Goal: Information Seeking & Learning: Learn about a topic

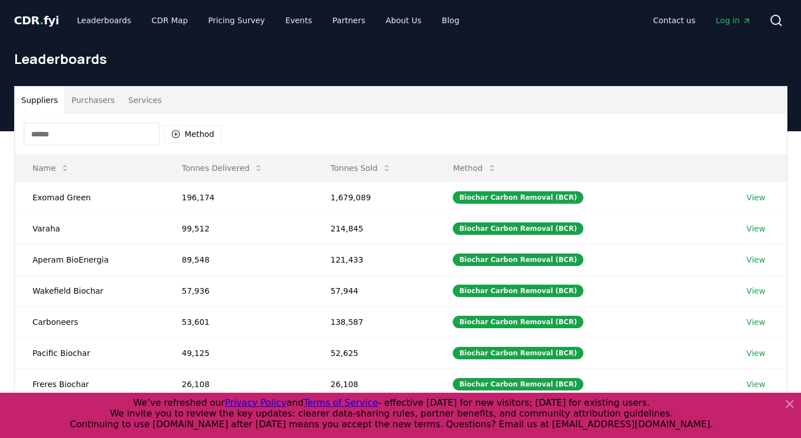
scroll to position [57, 0]
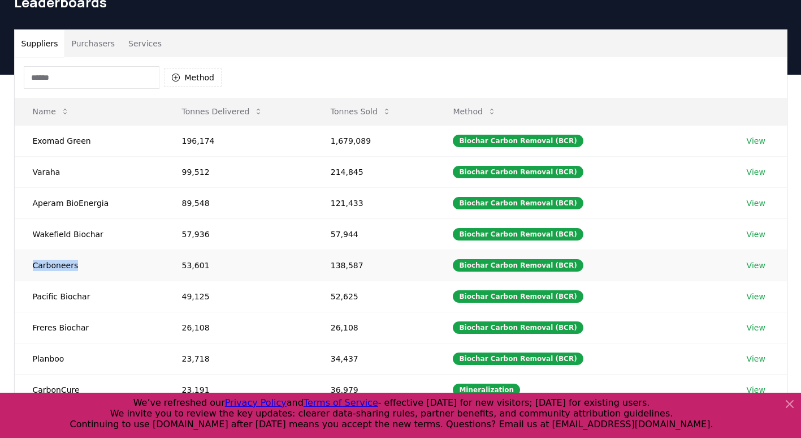
drag, startPoint x: 75, startPoint y: 267, endPoint x: 33, endPoint y: 263, distance: 42.0
click at [33, 263] on td "Carboneers" at bounding box center [89, 264] width 149 height 31
copy td "Carboneers"
drag, startPoint x: 90, startPoint y: 293, endPoint x: 30, endPoint y: 292, distance: 59.9
click at [30, 292] on td "Pacific Biochar" at bounding box center [89, 295] width 149 height 31
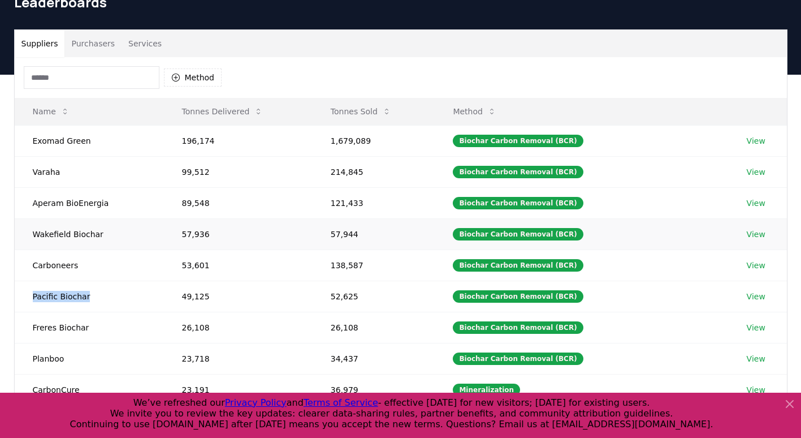
copy td "Pacific Biochar"
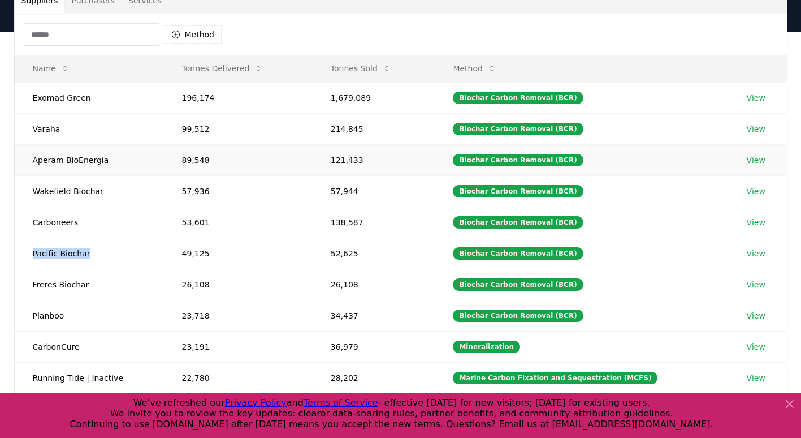
scroll to position [170, 0]
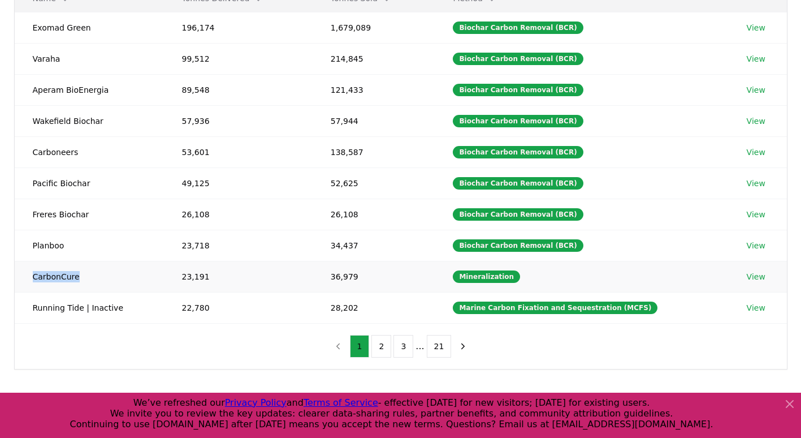
drag, startPoint x: 84, startPoint y: 278, endPoint x: 32, endPoint y: 272, distance: 52.3
click at [32, 272] on td "CarbonCure" at bounding box center [89, 276] width 149 height 31
copy td "CarbonCure"
drag, startPoint x: 58, startPoint y: 245, endPoint x: 24, endPoint y: 239, distance: 35.0
click at [24, 239] on td "Planboo" at bounding box center [89, 245] width 149 height 31
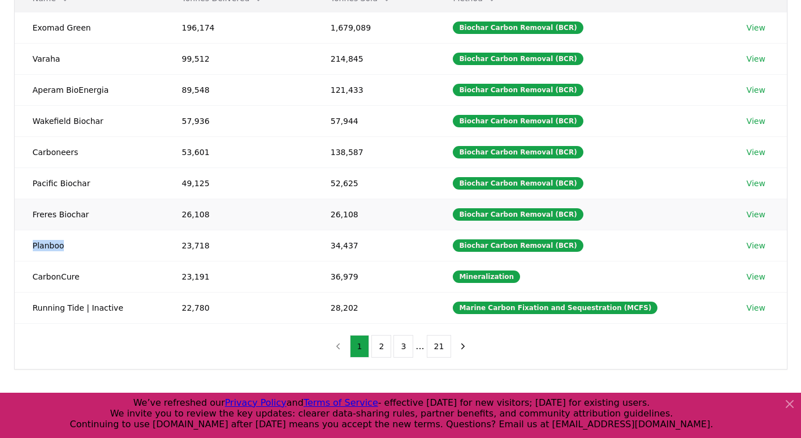
copy td "Planboo"
click at [383, 349] on button "2" at bounding box center [381, 346] width 20 height 23
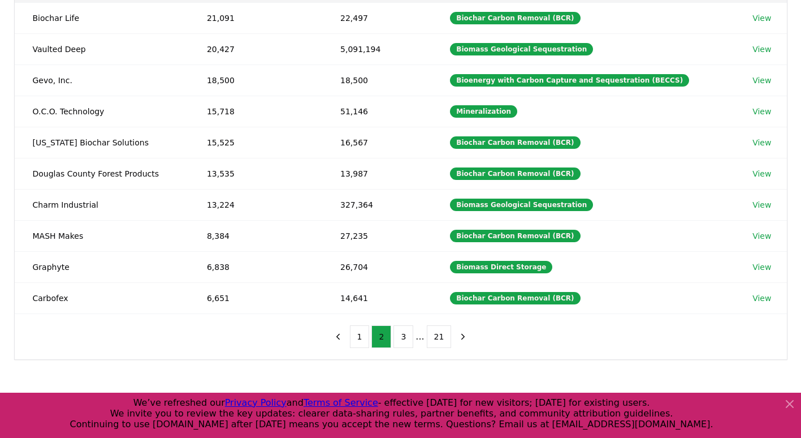
scroll to position [327, 0]
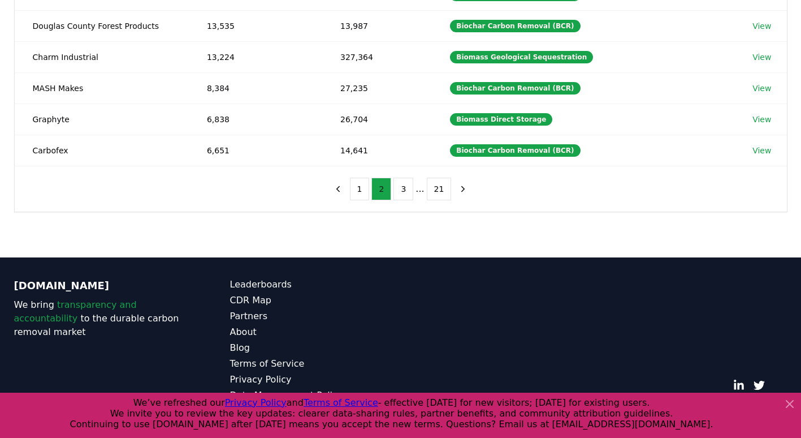
click at [383, 192] on button "2" at bounding box center [381, 189] width 20 height 23
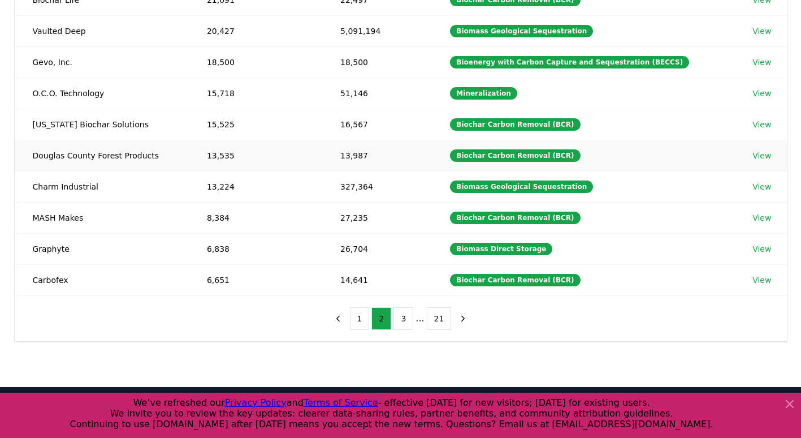
scroll to position [170, 0]
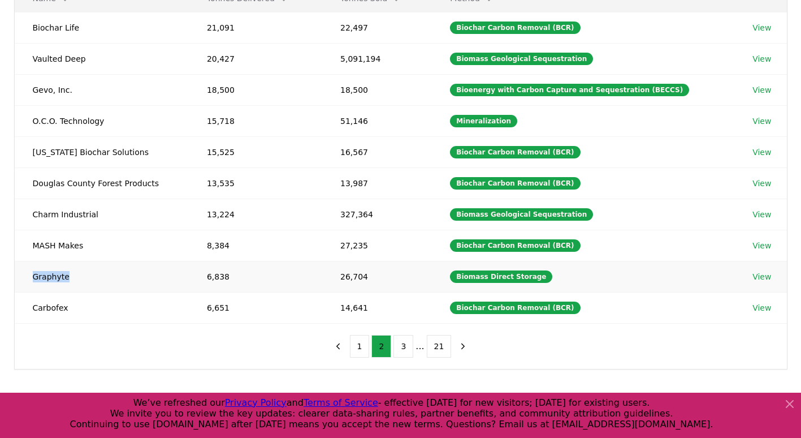
drag, startPoint x: 86, startPoint y: 273, endPoint x: 27, endPoint y: 278, distance: 59.0
click at [27, 278] on td "Graphyte" at bounding box center [102, 276] width 174 height 31
copy td "Graphyte"
click at [402, 347] on button "3" at bounding box center [404, 346] width 20 height 23
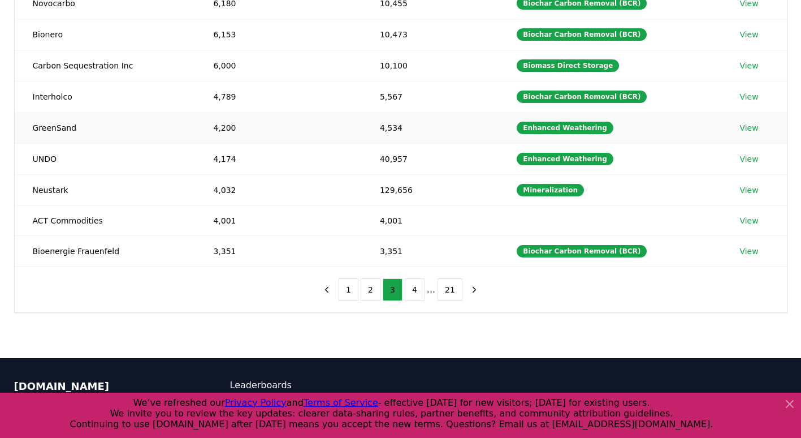
scroll to position [226, 0]
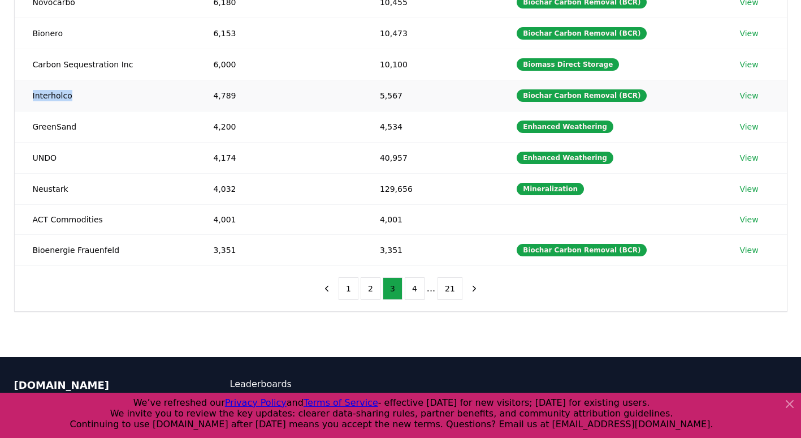
drag, startPoint x: 83, startPoint y: 96, endPoint x: 29, endPoint y: 99, distance: 54.4
click at [29, 99] on td "Interholco" at bounding box center [105, 95] width 181 height 31
copy td "Interholco"
click at [371, 281] on button "2" at bounding box center [371, 288] width 20 height 23
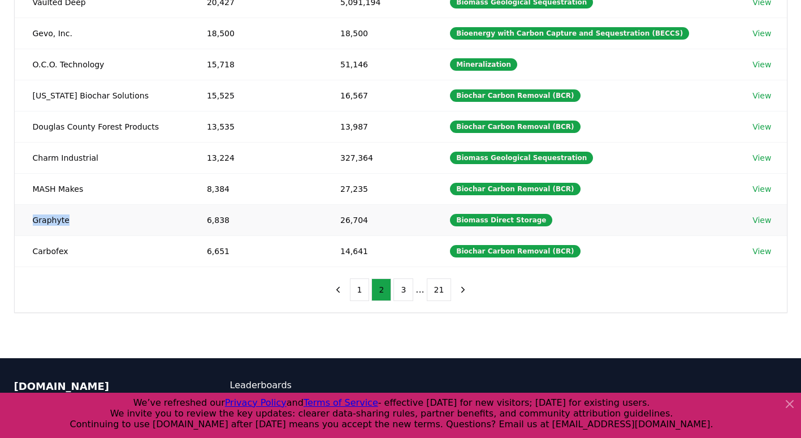
drag, startPoint x: 78, startPoint y: 220, endPoint x: 25, endPoint y: 219, distance: 52.6
click at [25, 219] on td "Graphyte" at bounding box center [102, 219] width 174 height 31
copy td "Graphyte"
drag, startPoint x: 68, startPoint y: 252, endPoint x: 34, endPoint y: 251, distance: 34.5
click at [34, 251] on td "Carbofex" at bounding box center [102, 250] width 174 height 31
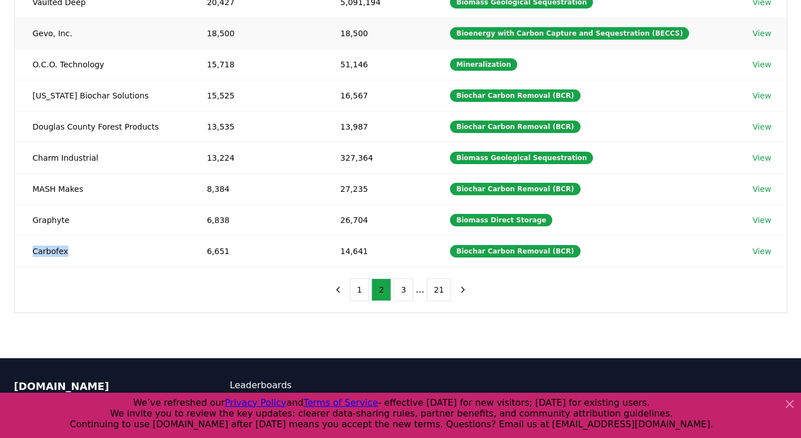
copy td "Carbofex"
click at [404, 293] on button "3" at bounding box center [404, 289] width 20 height 23
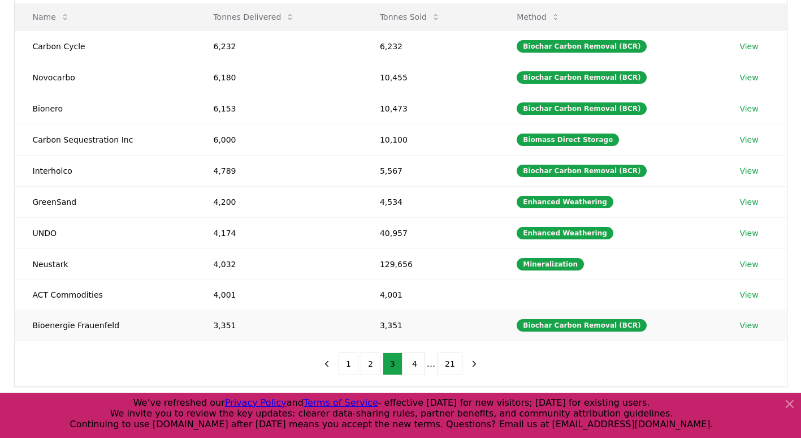
scroll to position [113, 0]
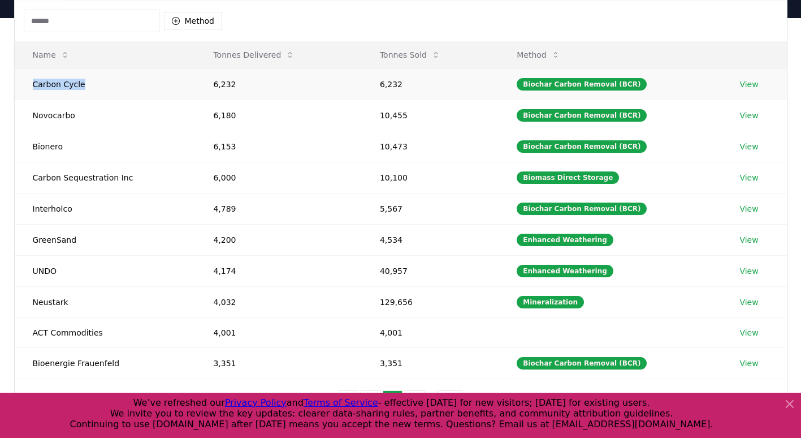
drag, startPoint x: 64, startPoint y: 85, endPoint x: 31, endPoint y: 84, distance: 33.9
click at [31, 84] on td "Carbon Cycle" at bounding box center [105, 83] width 181 height 31
copy td "Carbon Cycle"
drag, startPoint x: 80, startPoint y: 210, endPoint x: 28, endPoint y: 206, distance: 52.1
click at [28, 206] on td "Interholco" at bounding box center [105, 208] width 181 height 31
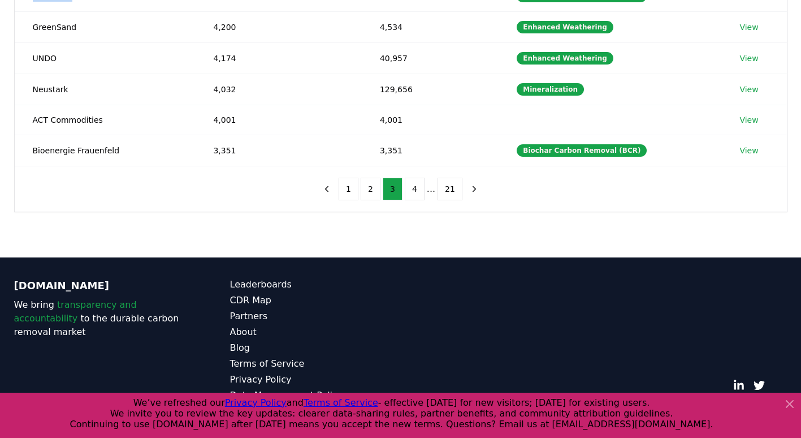
scroll to position [43, 0]
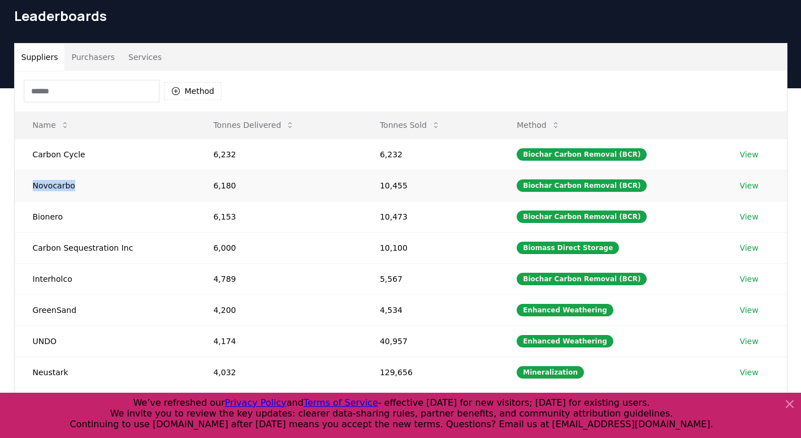
drag, startPoint x: 77, startPoint y: 187, endPoint x: 29, endPoint y: 183, distance: 47.7
click at [29, 183] on td "Novocarbo" at bounding box center [105, 185] width 181 height 31
copy td "Novocarbo"
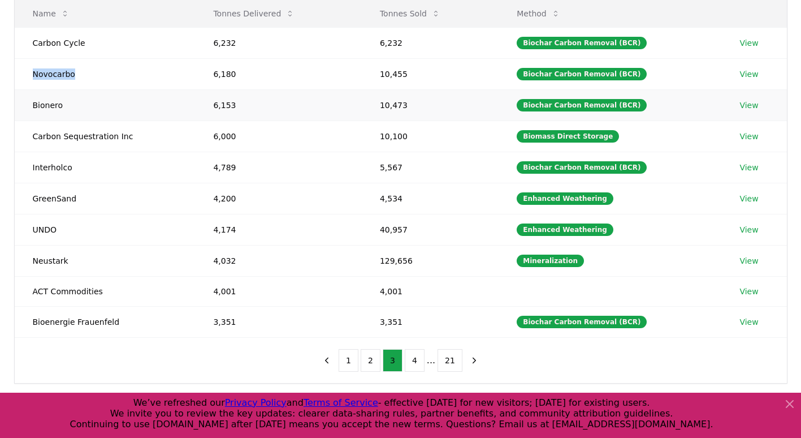
scroll to position [156, 0]
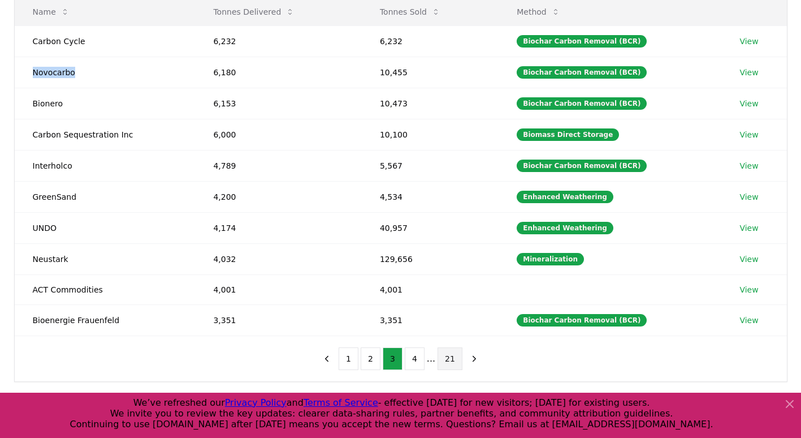
click at [451, 358] on button "21" at bounding box center [450, 358] width 25 height 23
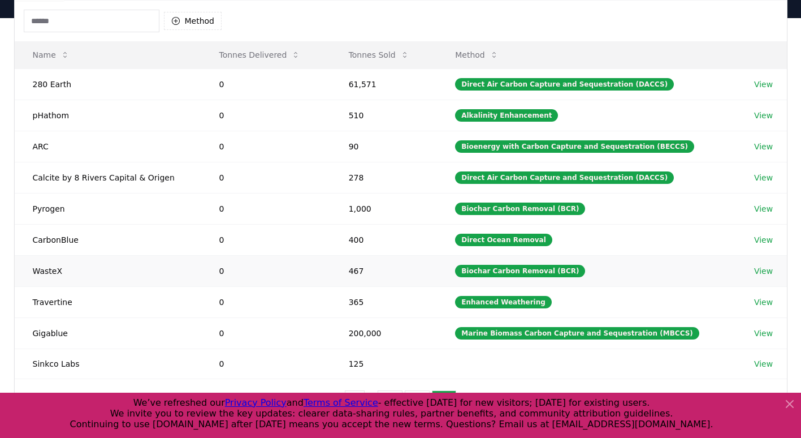
scroll to position [170, 0]
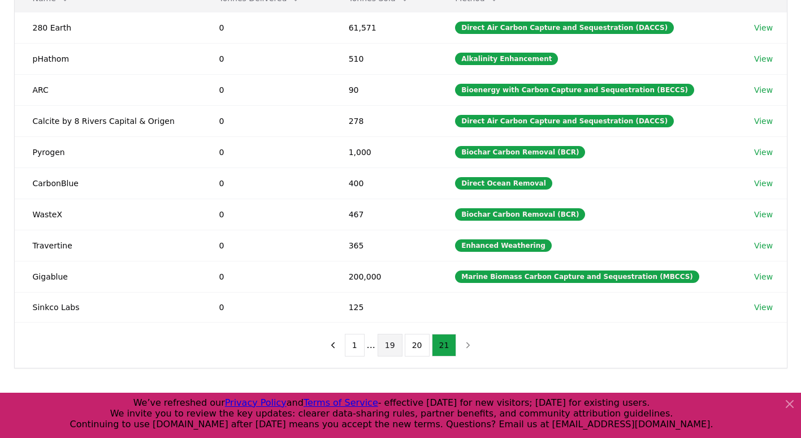
click at [399, 348] on button "19" at bounding box center [390, 345] width 25 height 23
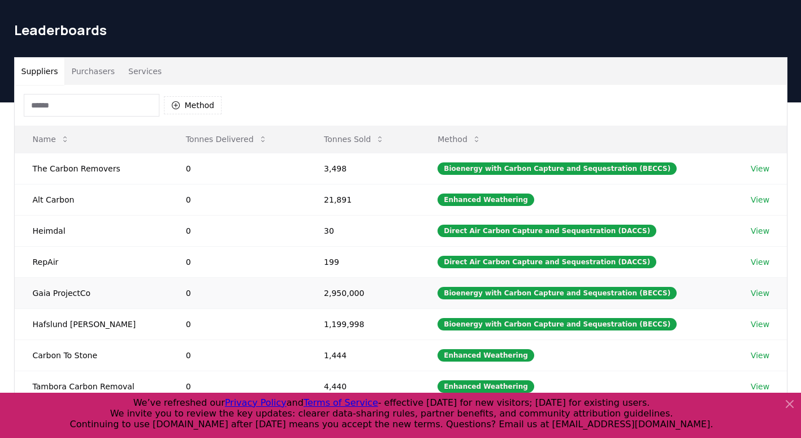
scroll to position [0, 0]
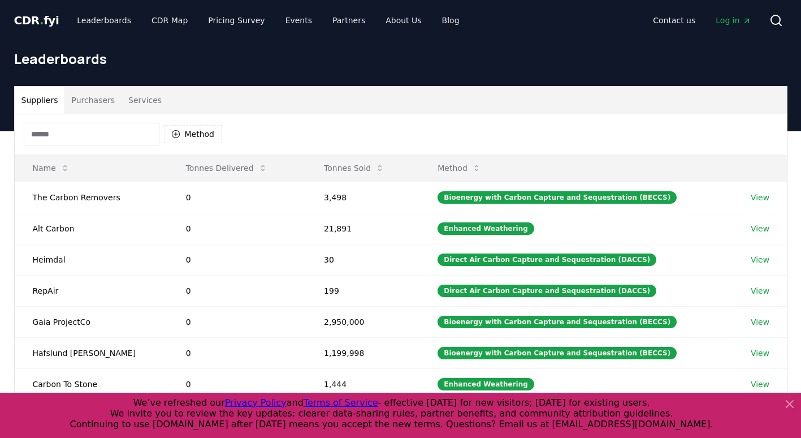
click at [85, 99] on button "Purchasers" at bounding box center [92, 100] width 57 height 27
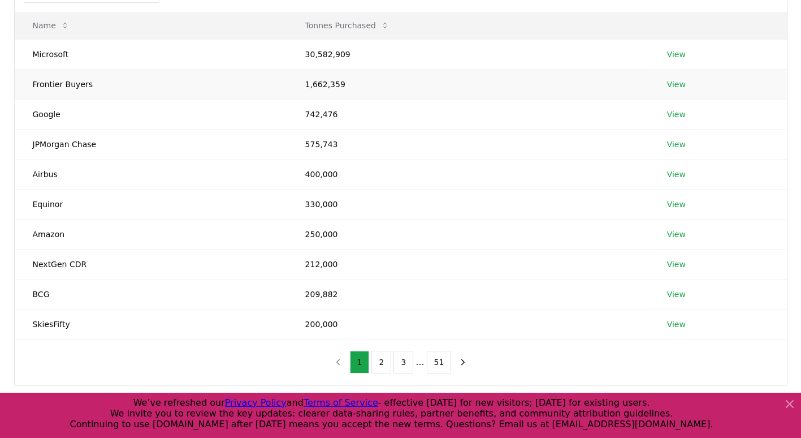
scroll to position [170, 0]
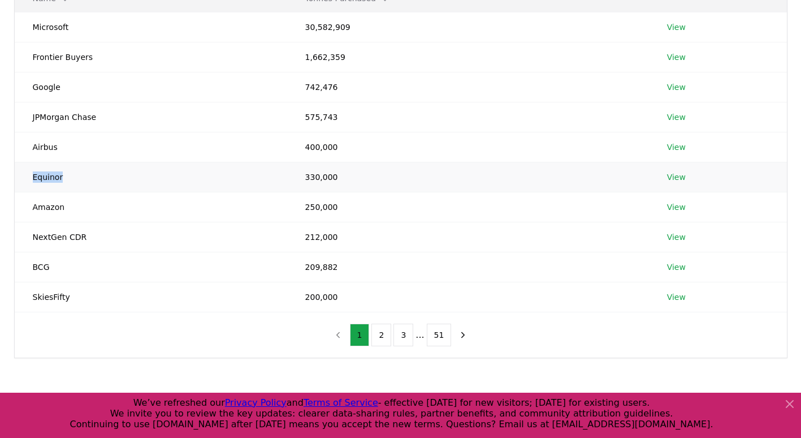
drag, startPoint x: 64, startPoint y: 176, endPoint x: 32, endPoint y: 176, distance: 32.2
click at [32, 176] on td "Equinor" at bounding box center [151, 177] width 273 height 30
